Goal: Transaction & Acquisition: Purchase product/service

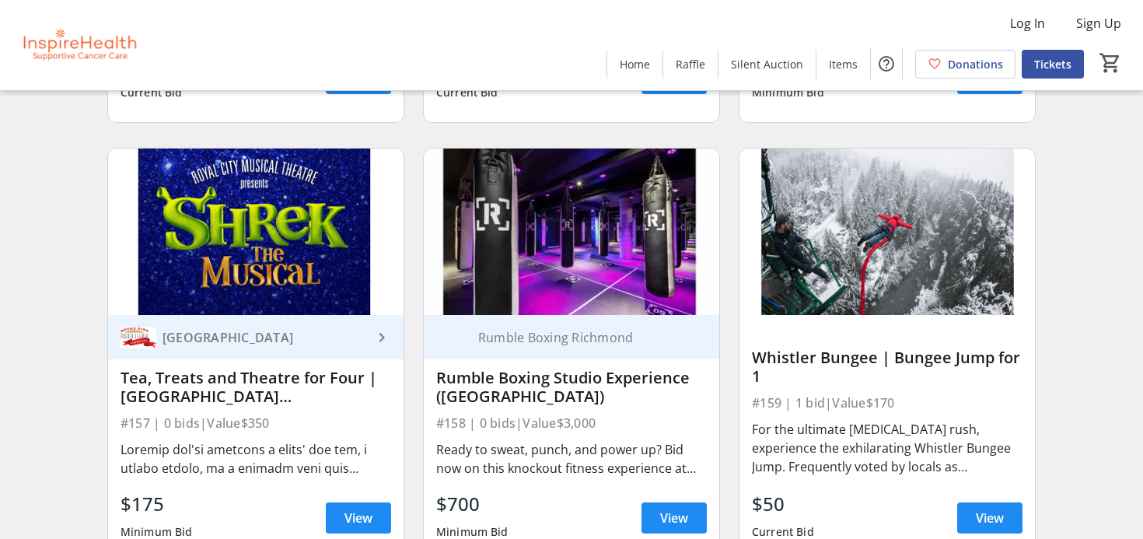
scroll to position [4442, 0]
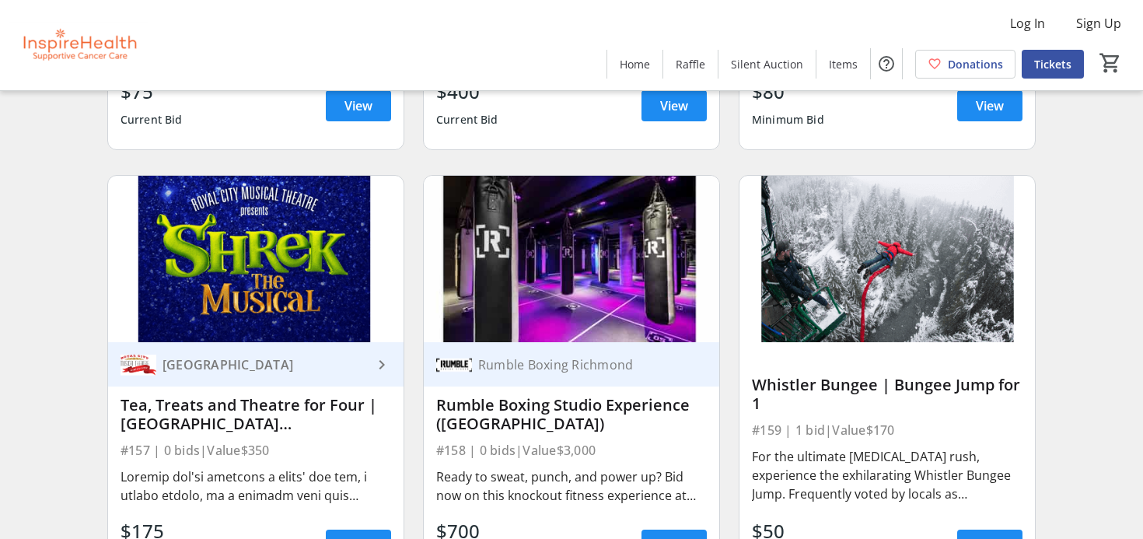
click at [485, 310] on img at bounding box center [571, 259] width 295 height 166
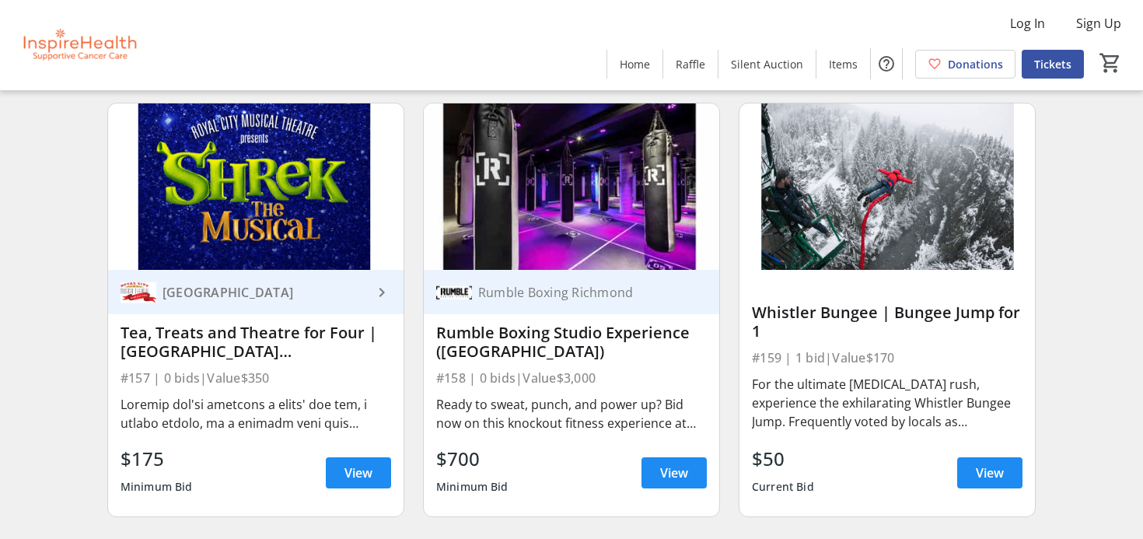
scroll to position [4515, 0]
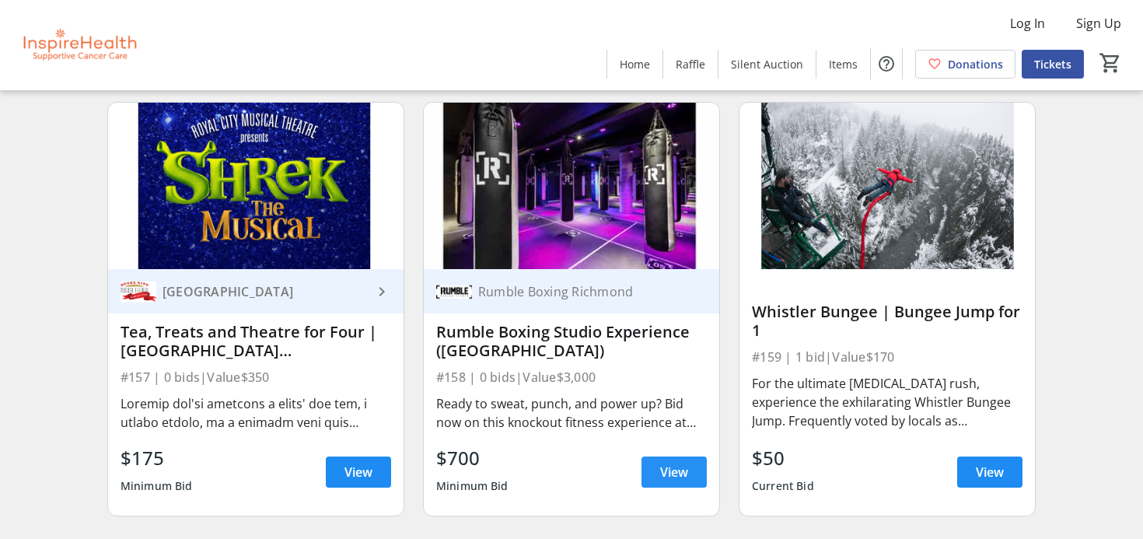
click at [658, 466] on span at bounding box center [673, 471] width 65 height 37
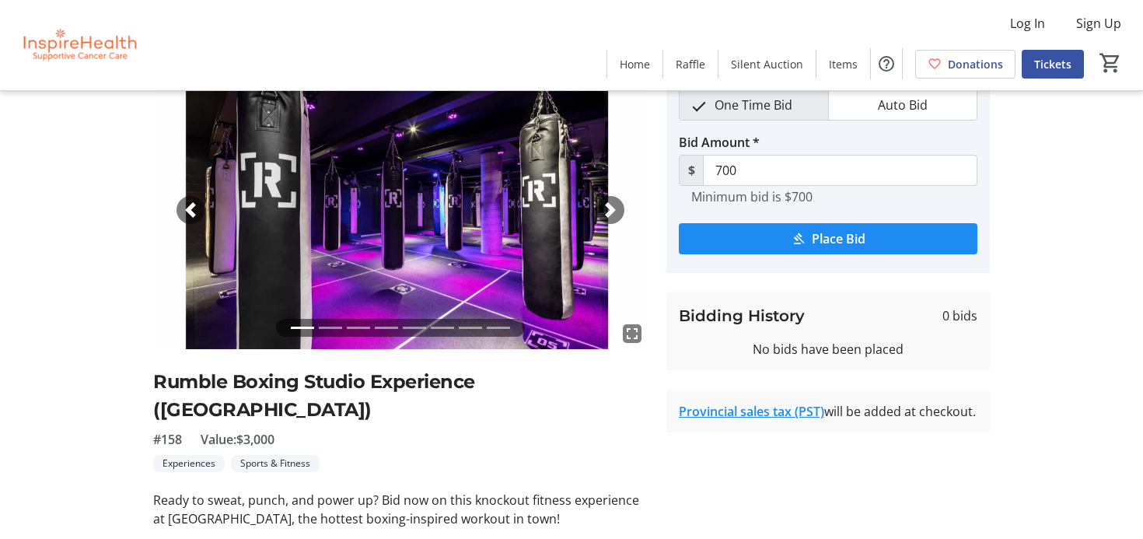
scroll to position [26, 0]
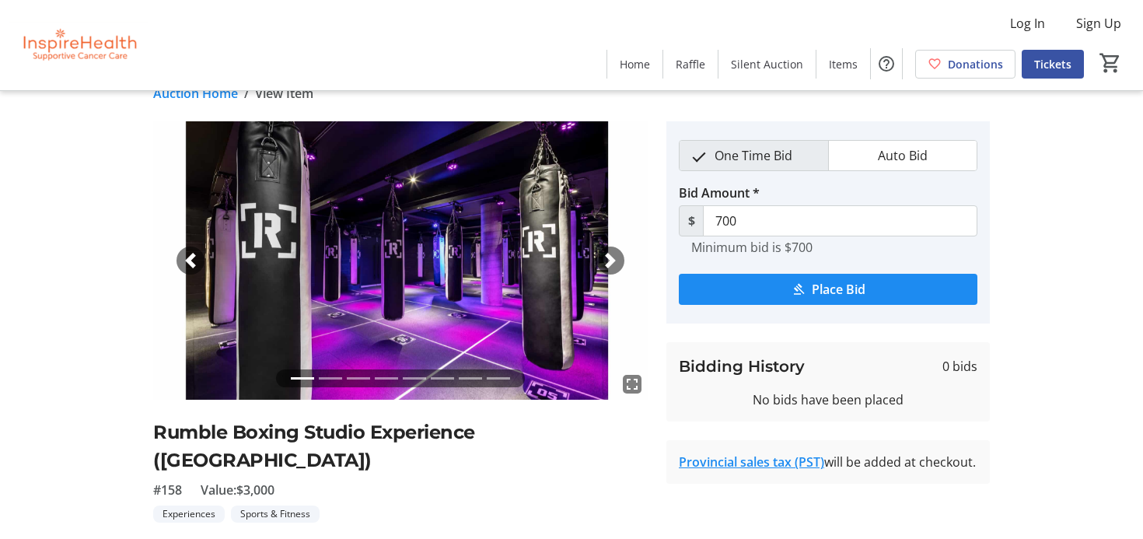
click at [613, 250] on div "Next" at bounding box center [610, 260] width 28 height 28
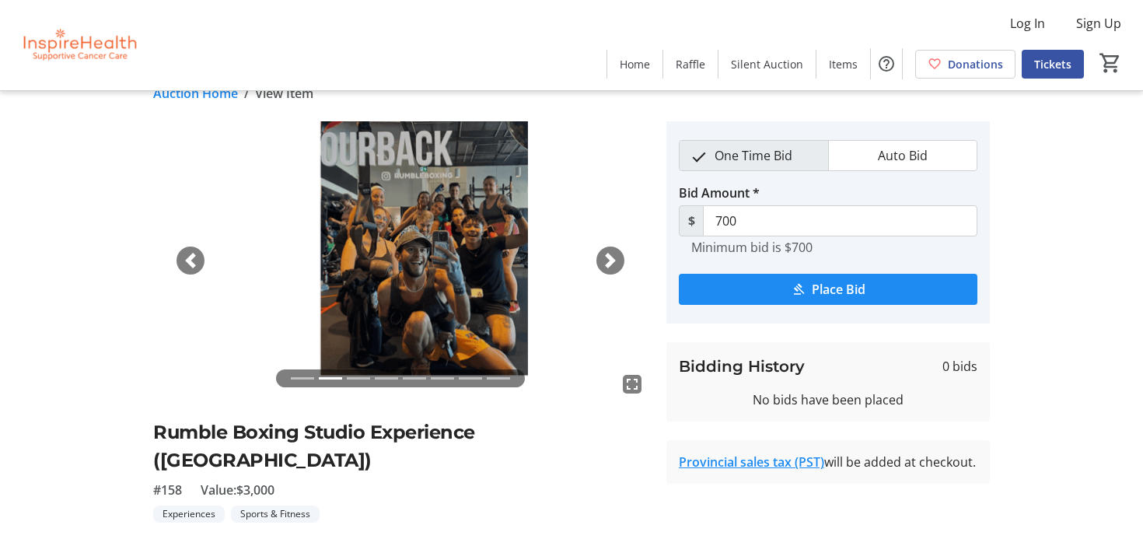
click at [613, 250] on div "Next" at bounding box center [610, 260] width 28 height 28
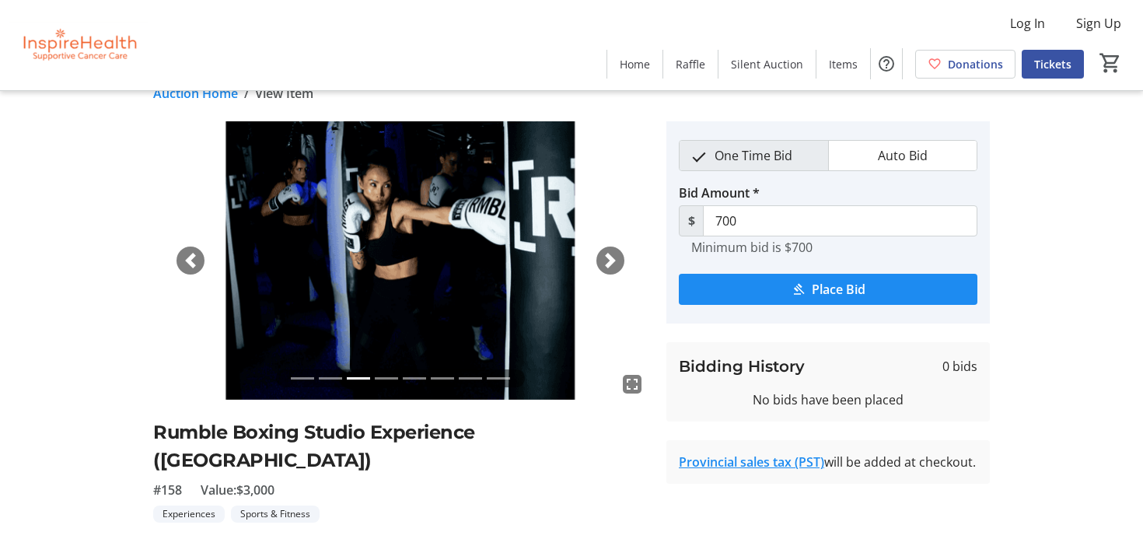
click at [613, 250] on div "Next" at bounding box center [610, 260] width 28 height 28
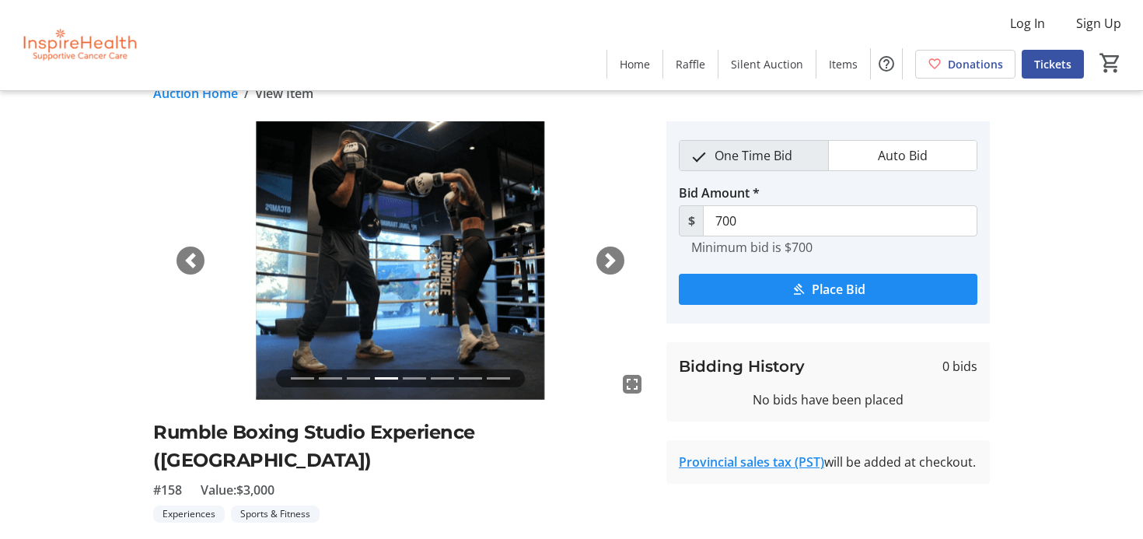
click at [613, 250] on div "Next" at bounding box center [610, 260] width 28 height 28
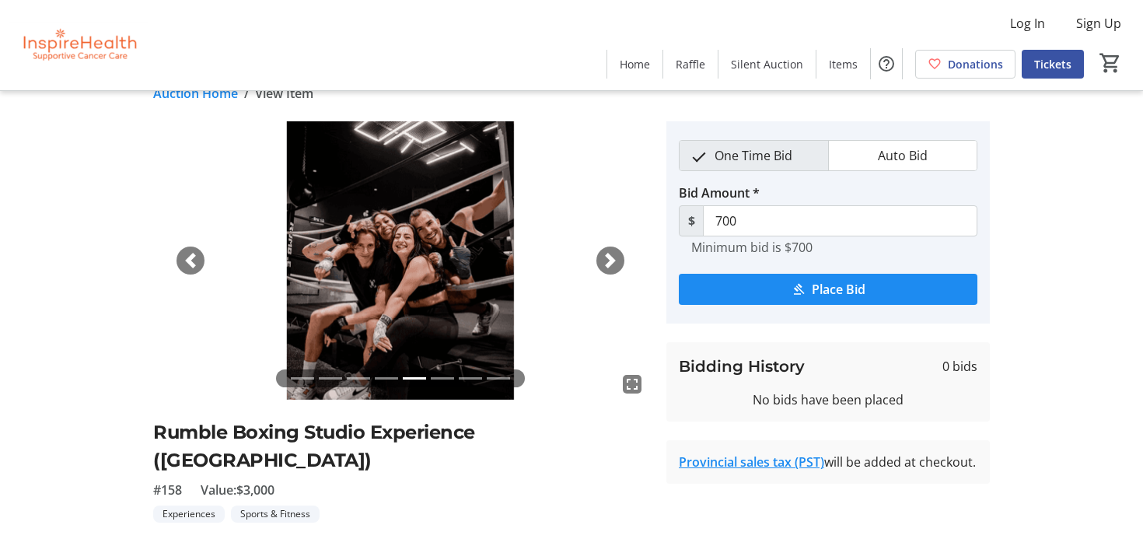
click at [613, 250] on div "Next" at bounding box center [610, 260] width 28 height 28
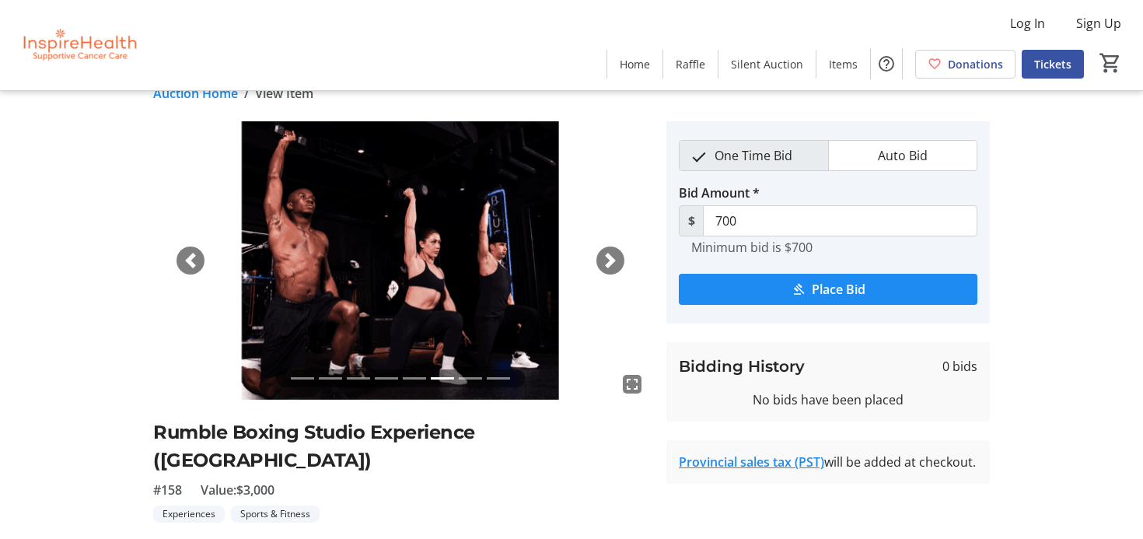
click at [613, 250] on div "Next" at bounding box center [610, 260] width 28 height 28
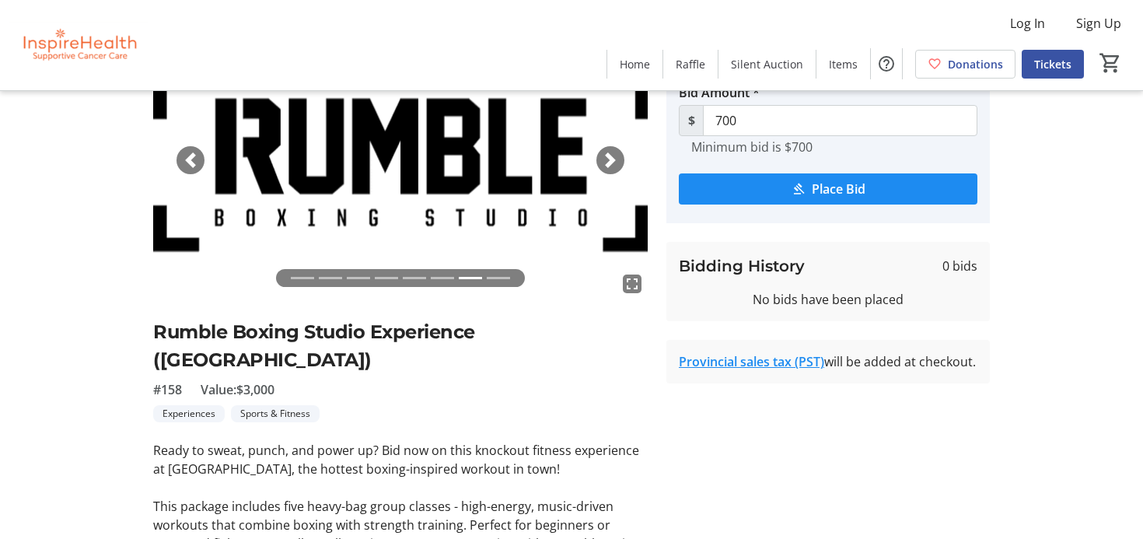
scroll to position [158, 0]
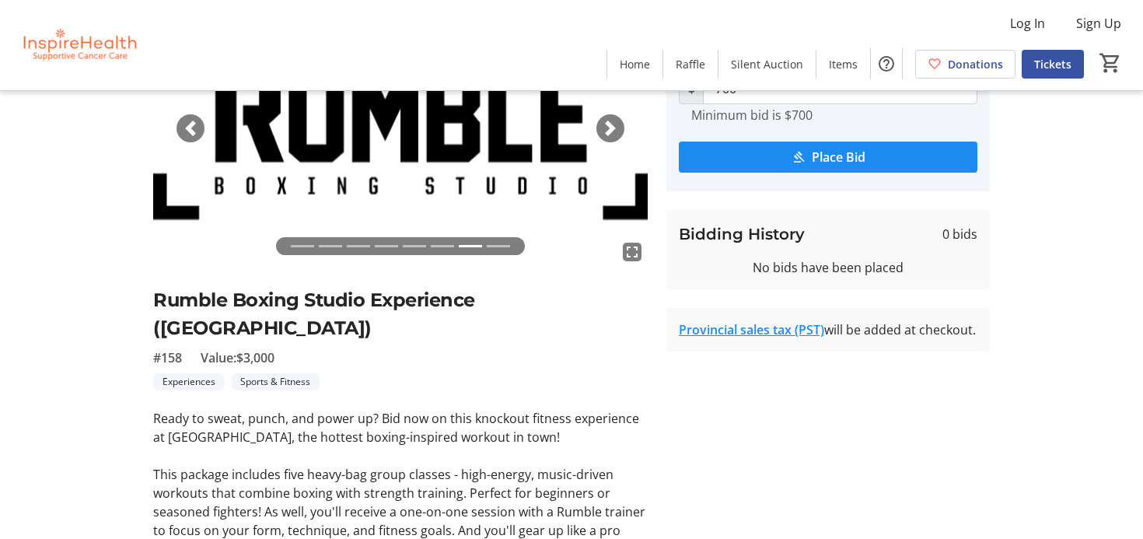
click at [617, 130] on span "button" at bounding box center [611, 129] width 16 height 16
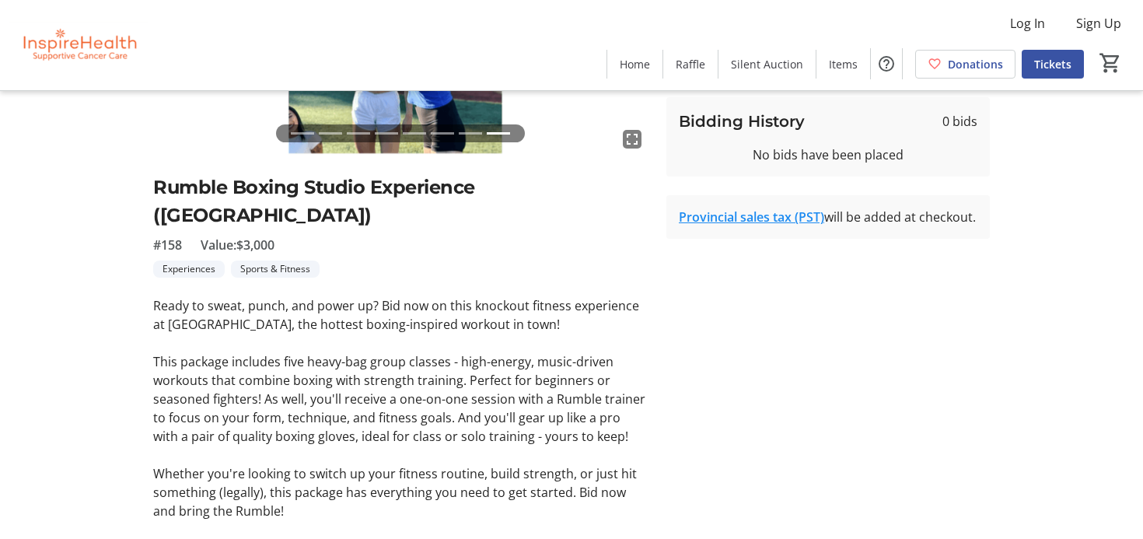
scroll to position [0, 0]
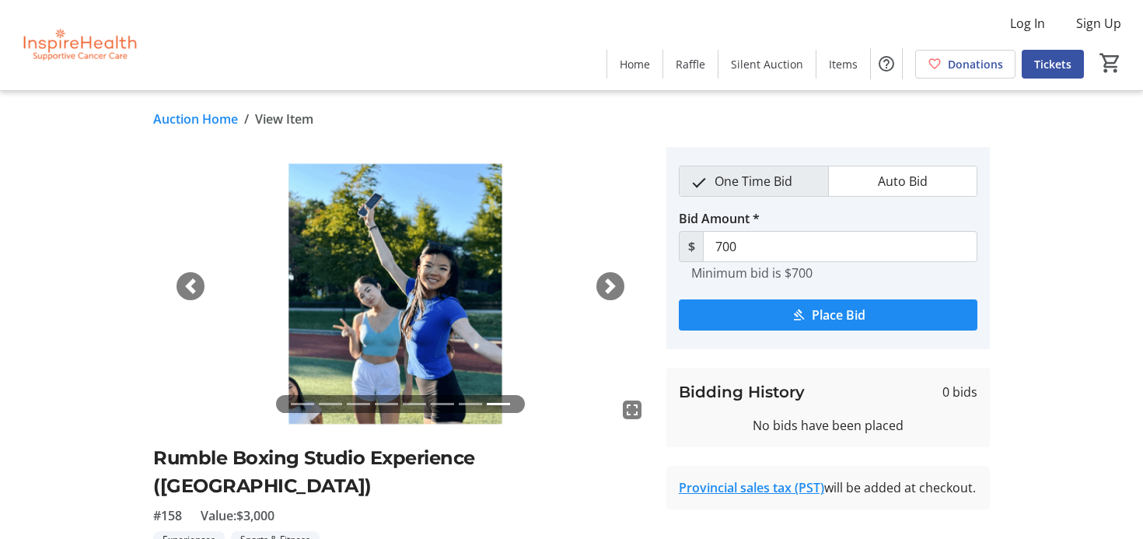
click at [612, 288] on span "button" at bounding box center [611, 286] width 16 height 16
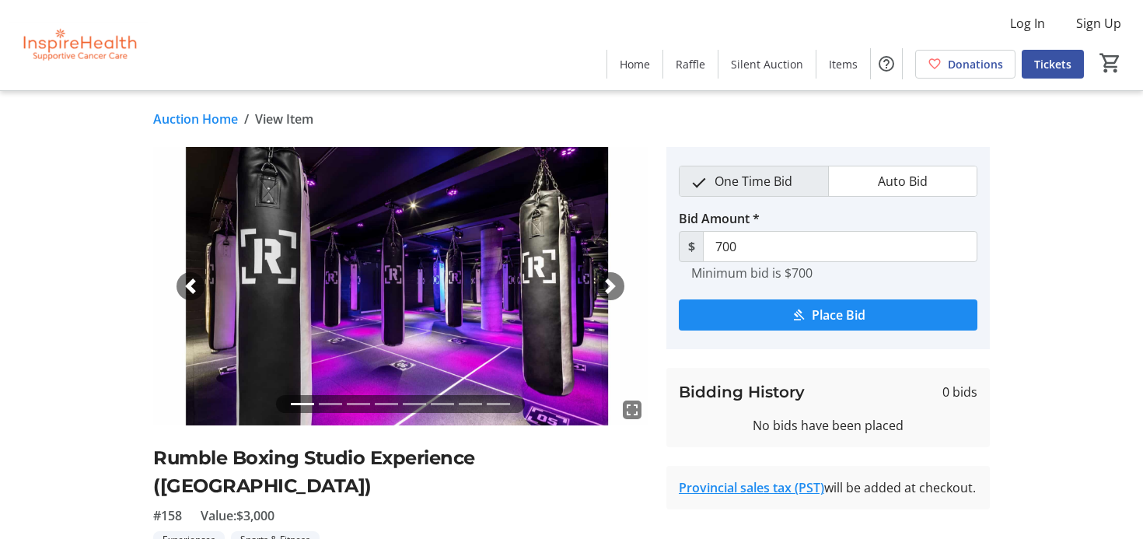
click at [612, 288] on span "button" at bounding box center [611, 286] width 16 height 16
